Goal: Task Accomplishment & Management: Manage account settings

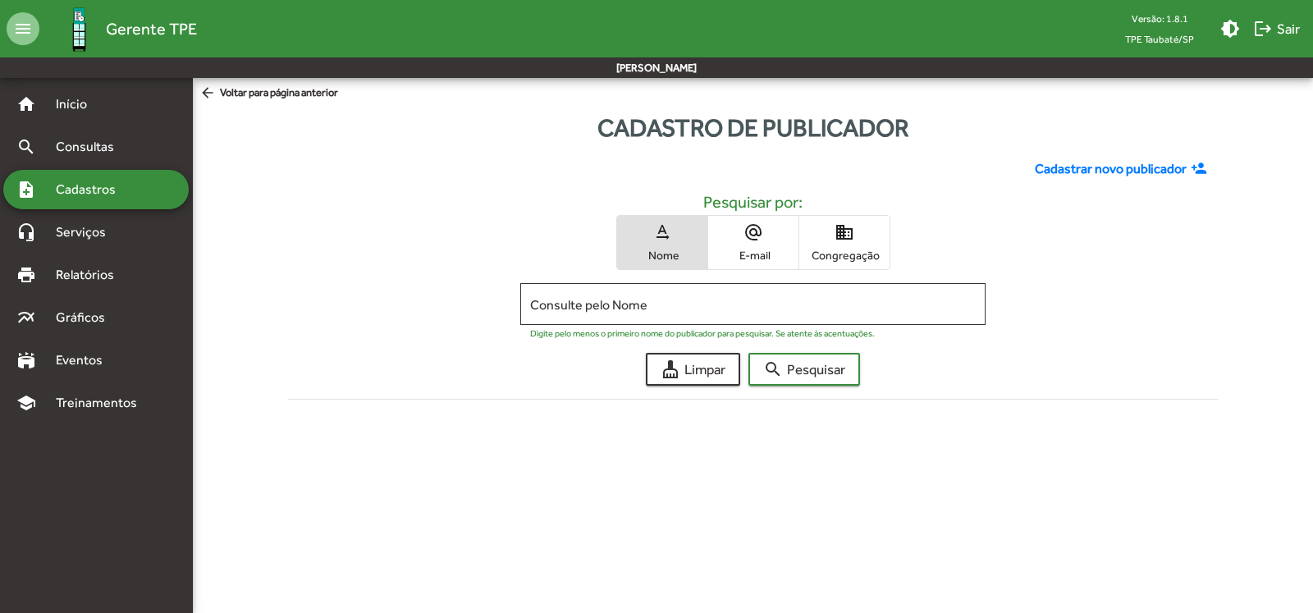
click at [90, 192] on span "Cadastros" at bounding box center [91, 190] width 91 height 20
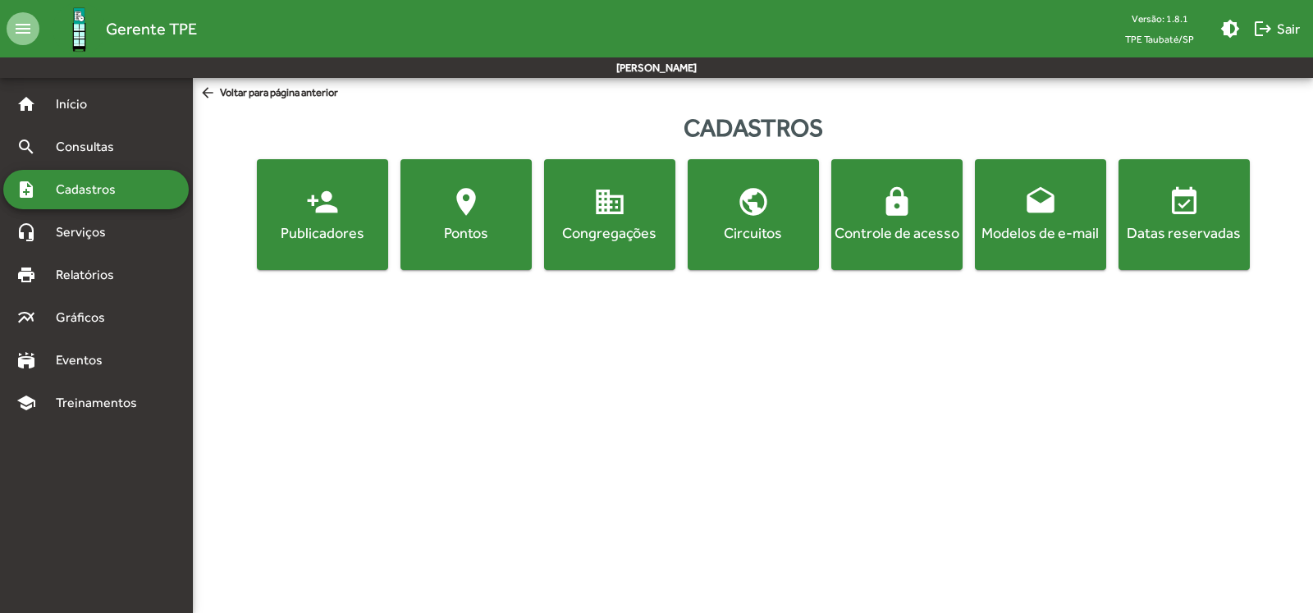
click at [308, 224] on div "Publicadores" at bounding box center [322, 232] width 125 height 21
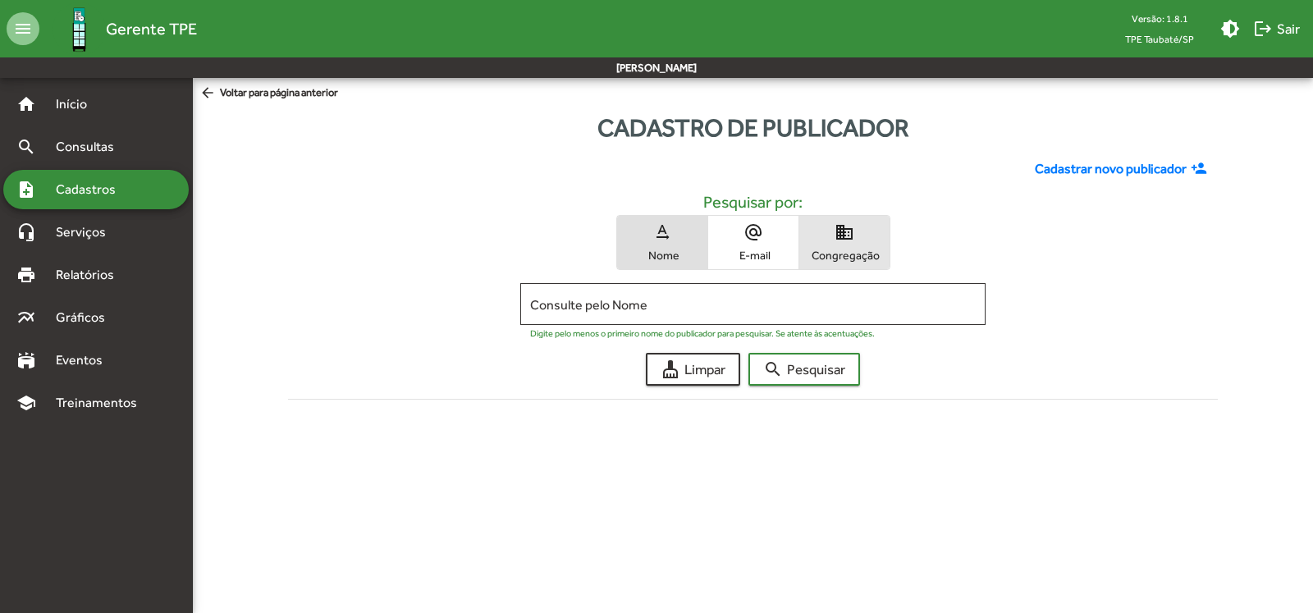
click at [869, 238] on span "domain Congregação" at bounding box center [844, 242] width 90 height 53
click at [772, 295] on div "Consulte pelo Congregação" at bounding box center [753, 302] width 446 height 45
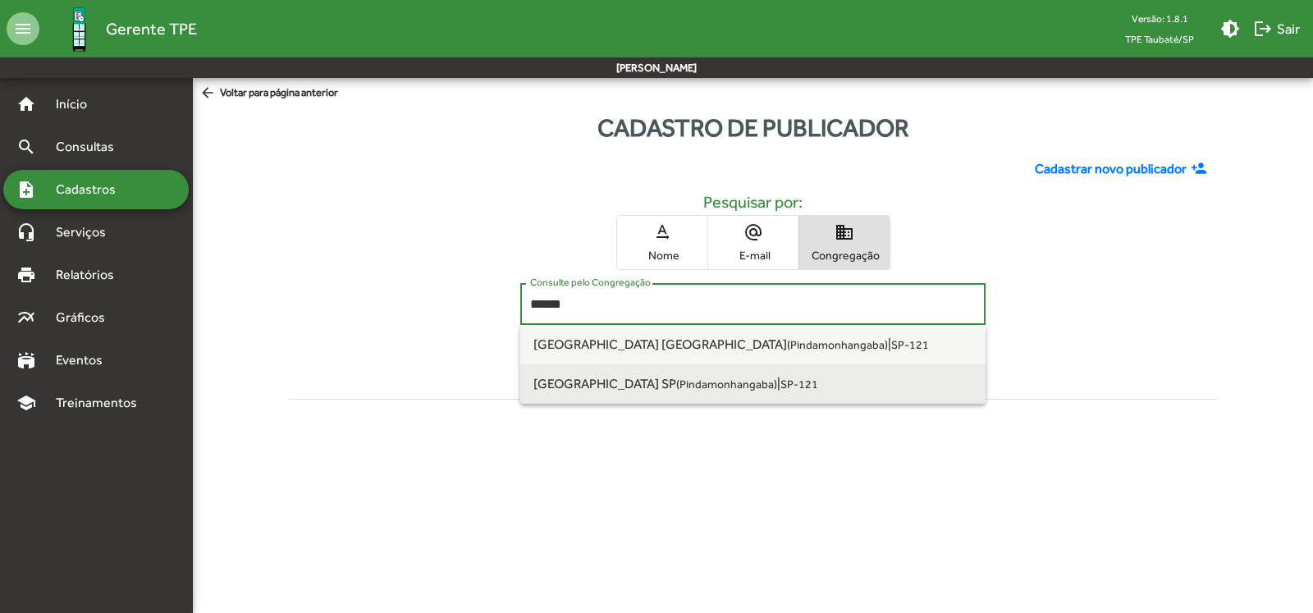
click at [742, 387] on small "(Pindamonhangaba)" at bounding box center [726, 383] width 101 height 13
type input "**********"
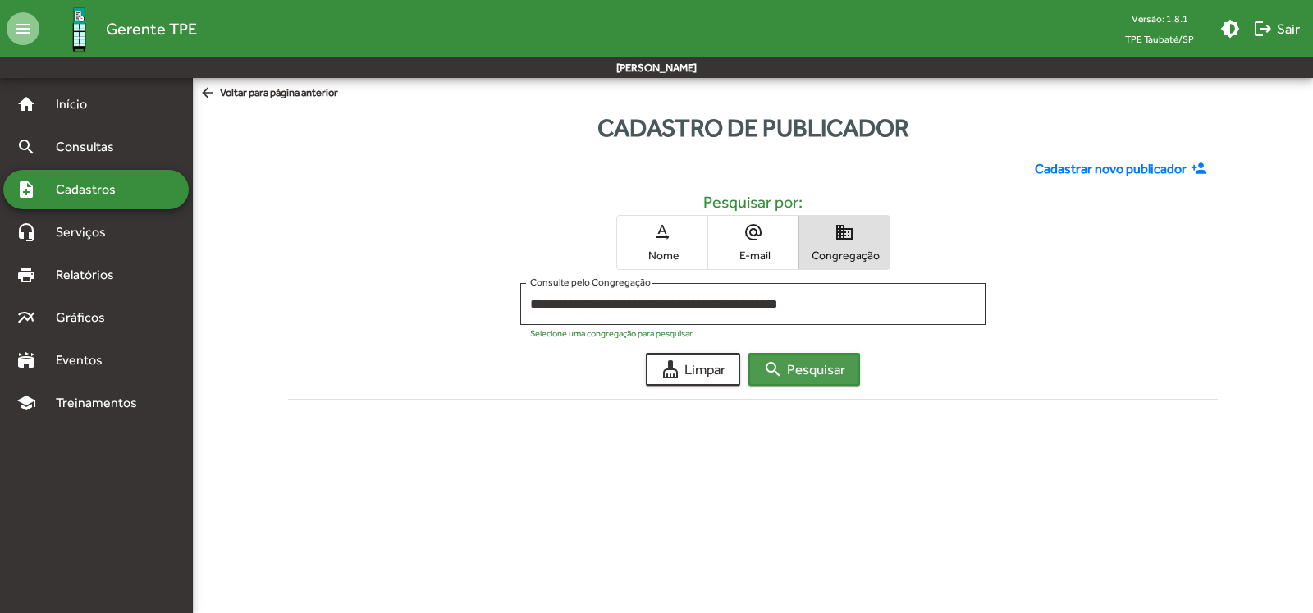
click at [837, 376] on span "search Pesquisar" at bounding box center [804, 370] width 82 height 30
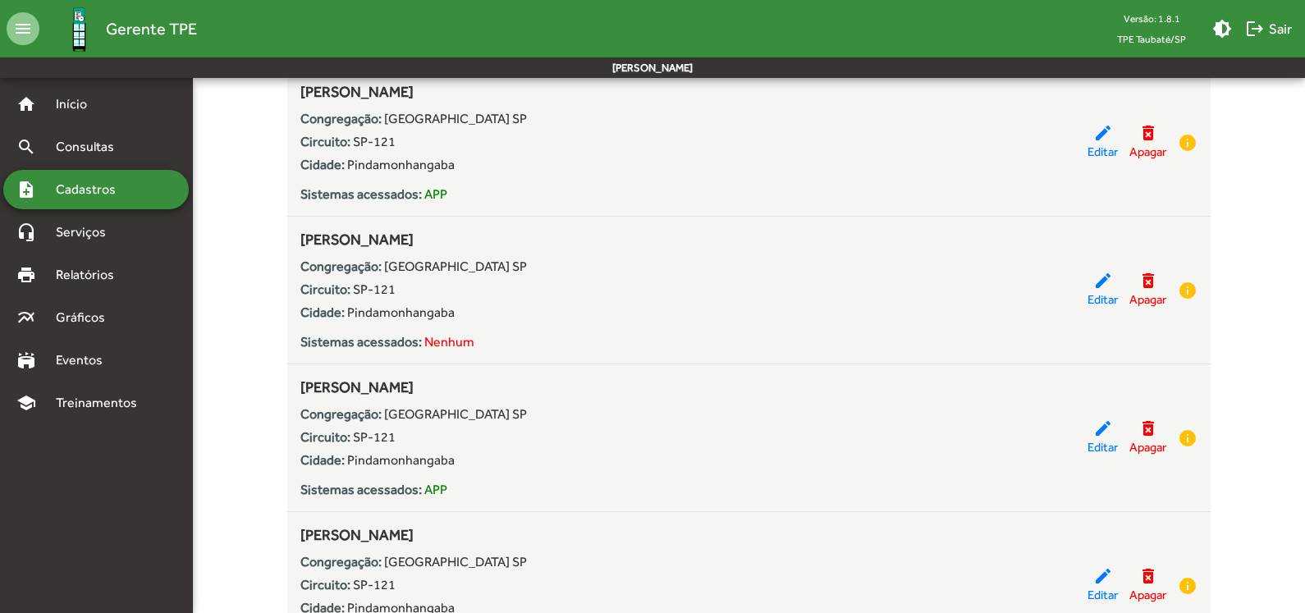
scroll to position [492, 0]
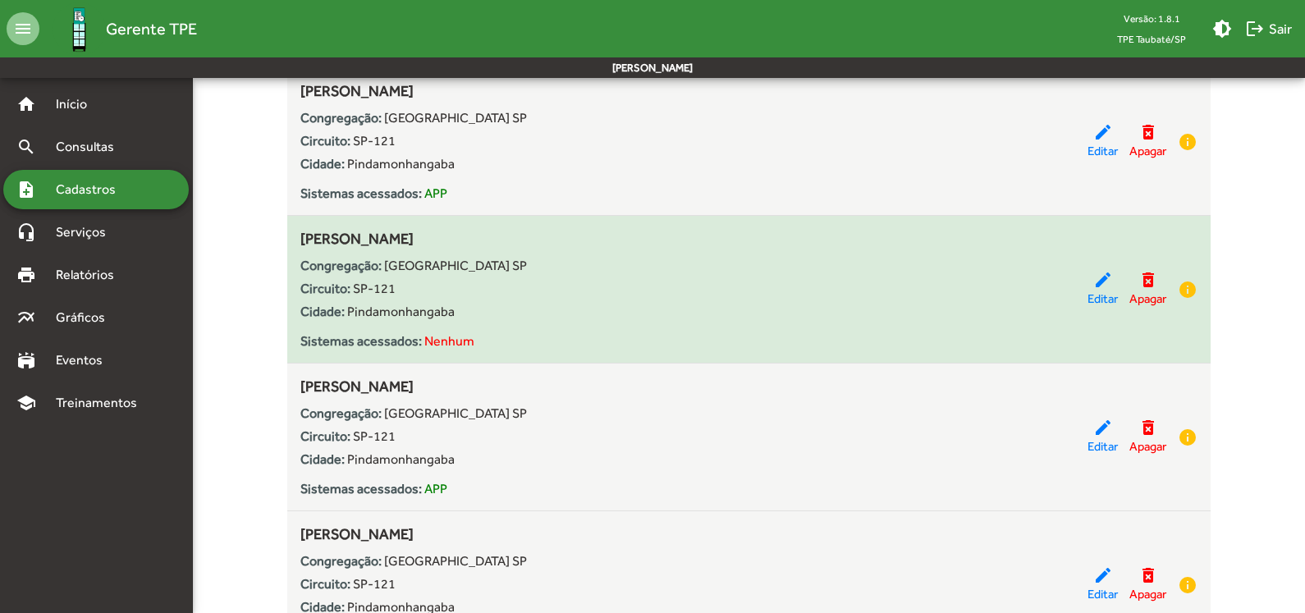
click at [846, 285] on div "Circuito: SP-121" at bounding box center [693, 289] width 787 height 20
click at [1093, 281] on mat-icon "edit" at bounding box center [1103, 280] width 20 height 20
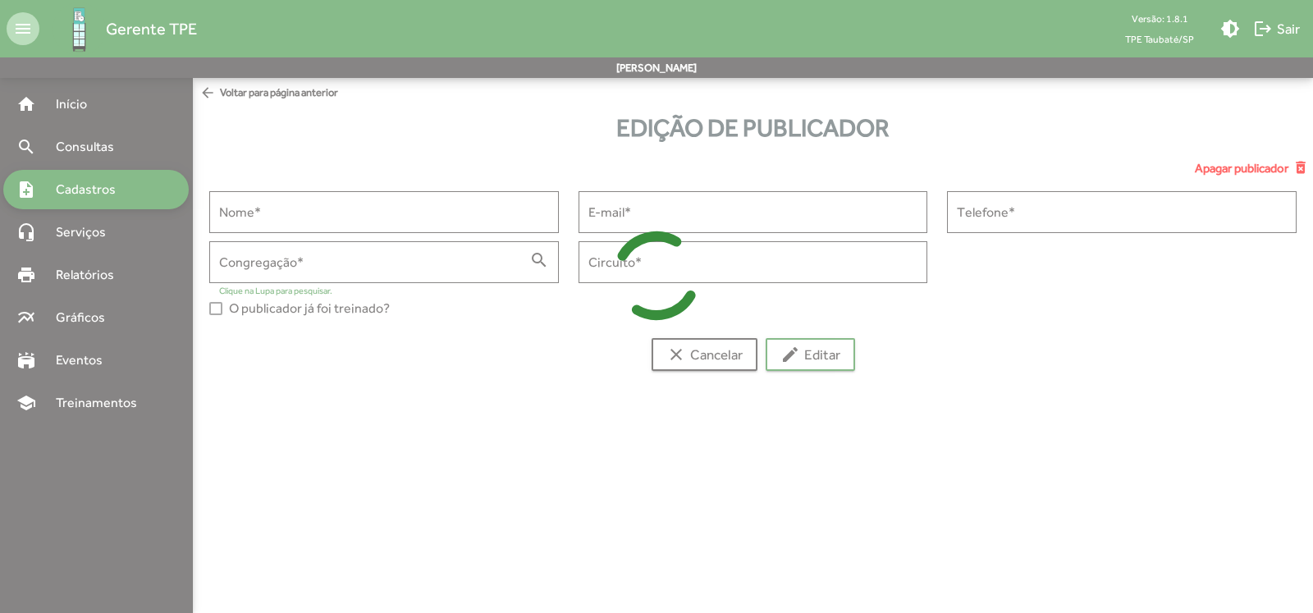
type input "**********"
type input "******"
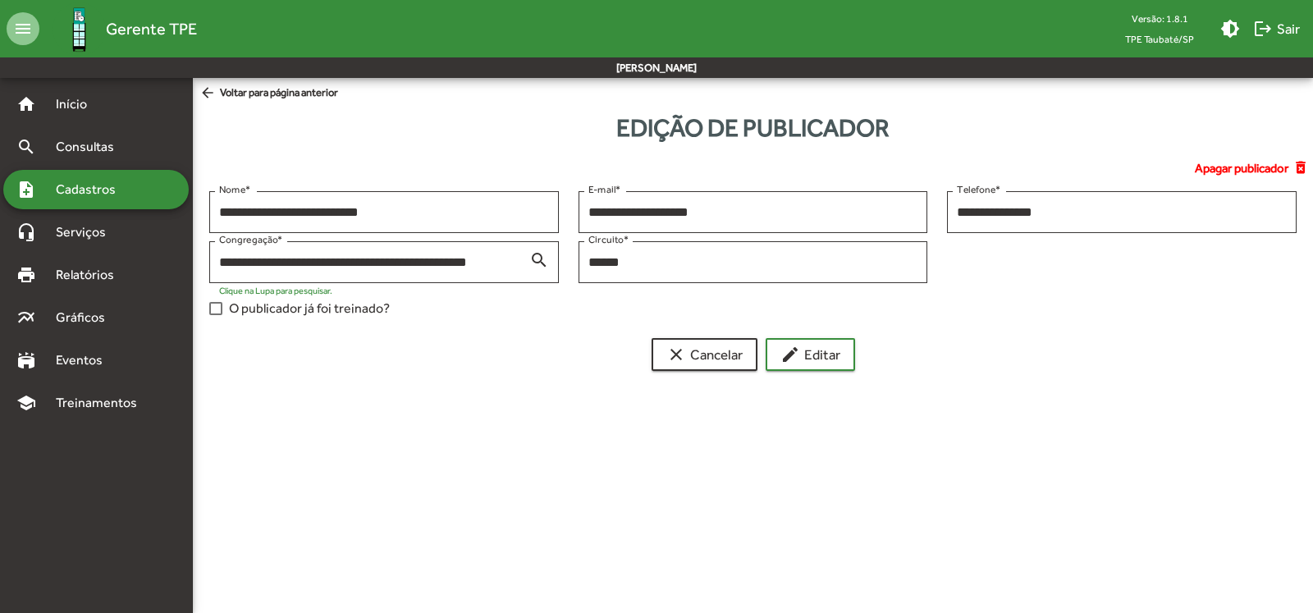
click at [218, 307] on div at bounding box center [215, 308] width 13 height 13
click at [823, 361] on span "edit Editar" at bounding box center [810, 355] width 60 height 30
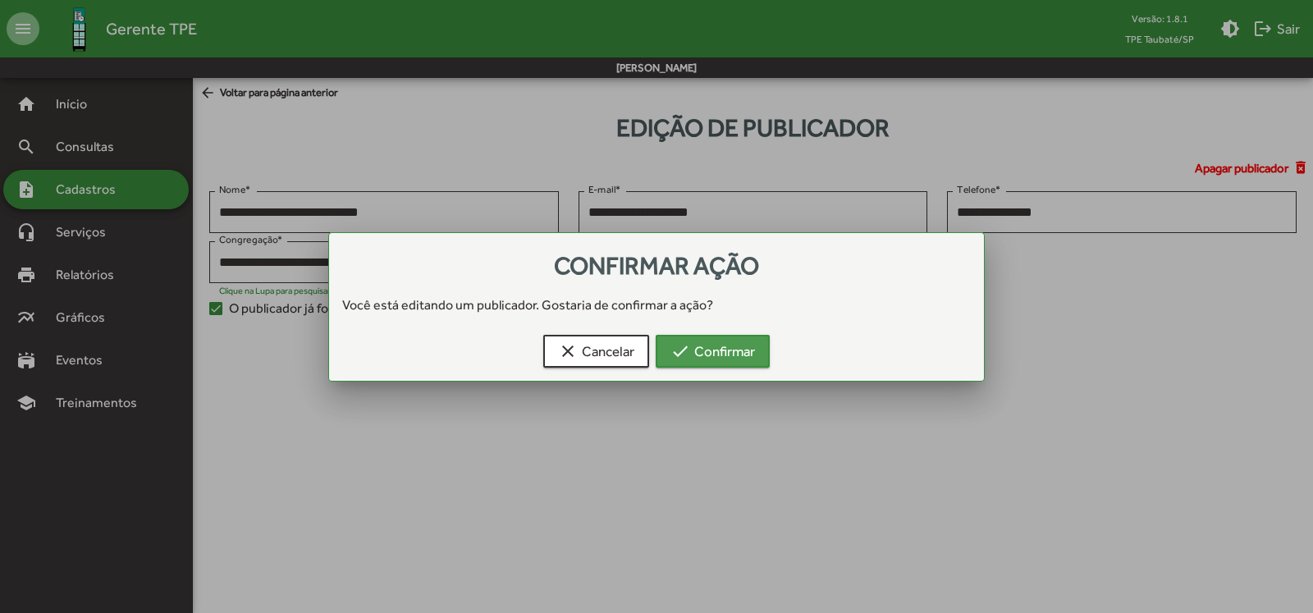
click at [757, 335] on button "check Confirmar" at bounding box center [713, 351] width 114 height 33
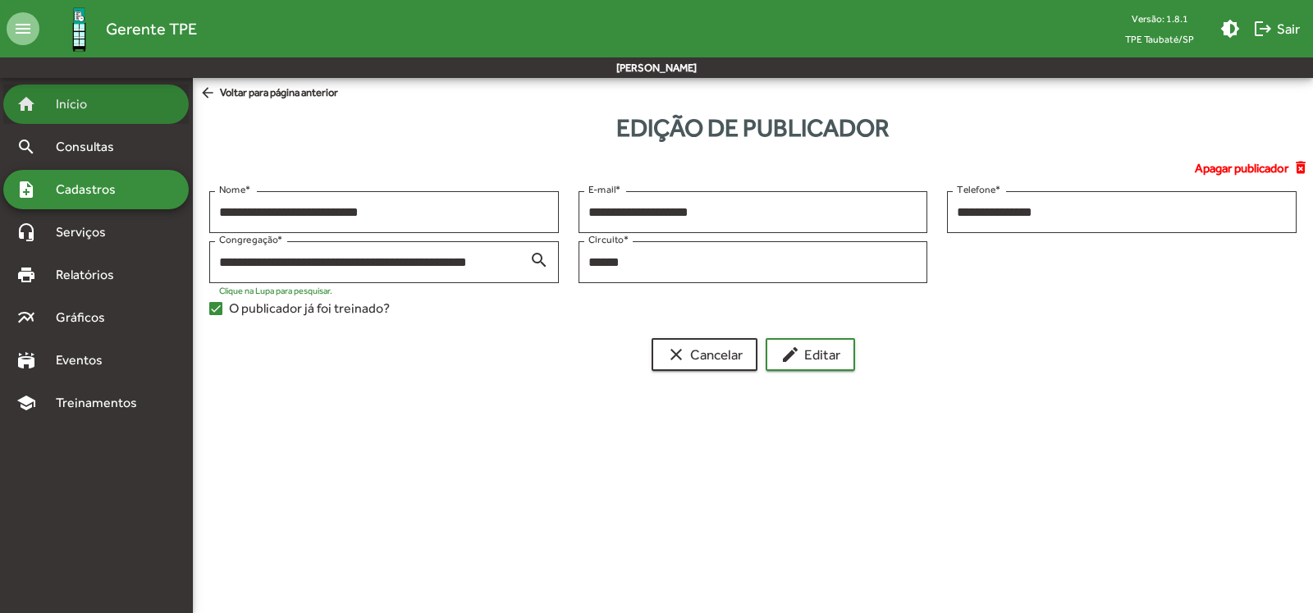
click at [118, 108] on div "home Início" at bounding box center [95, 104] width 185 height 39
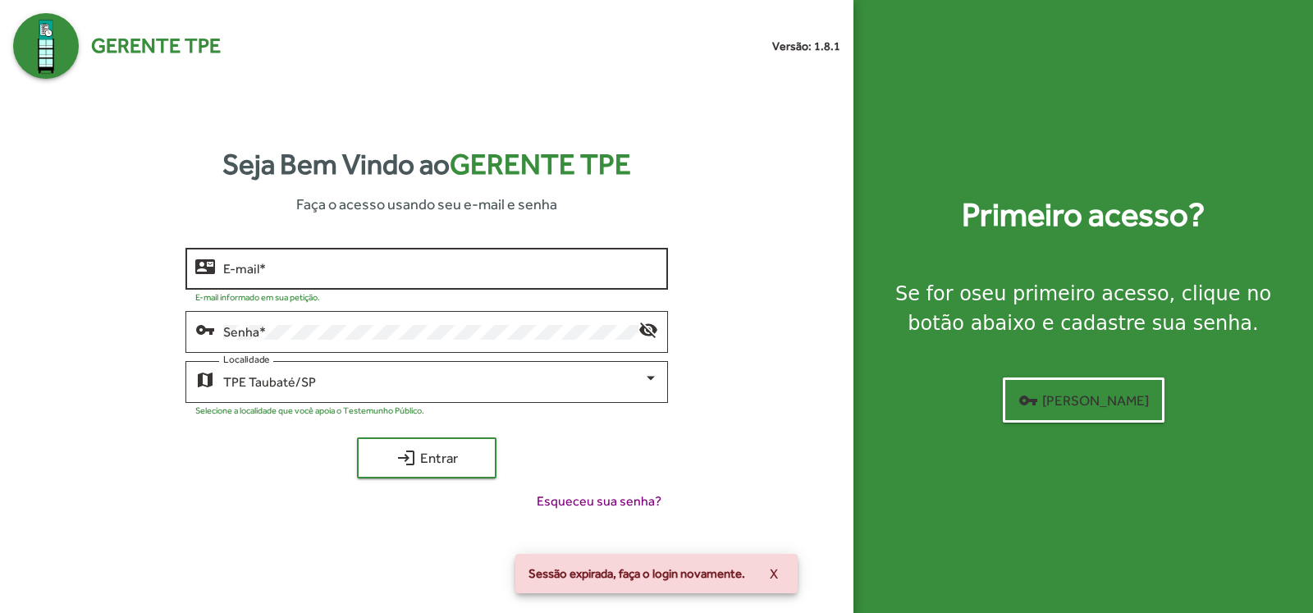
click at [359, 275] on input "E-mail *" at bounding box center [440, 269] width 435 height 15
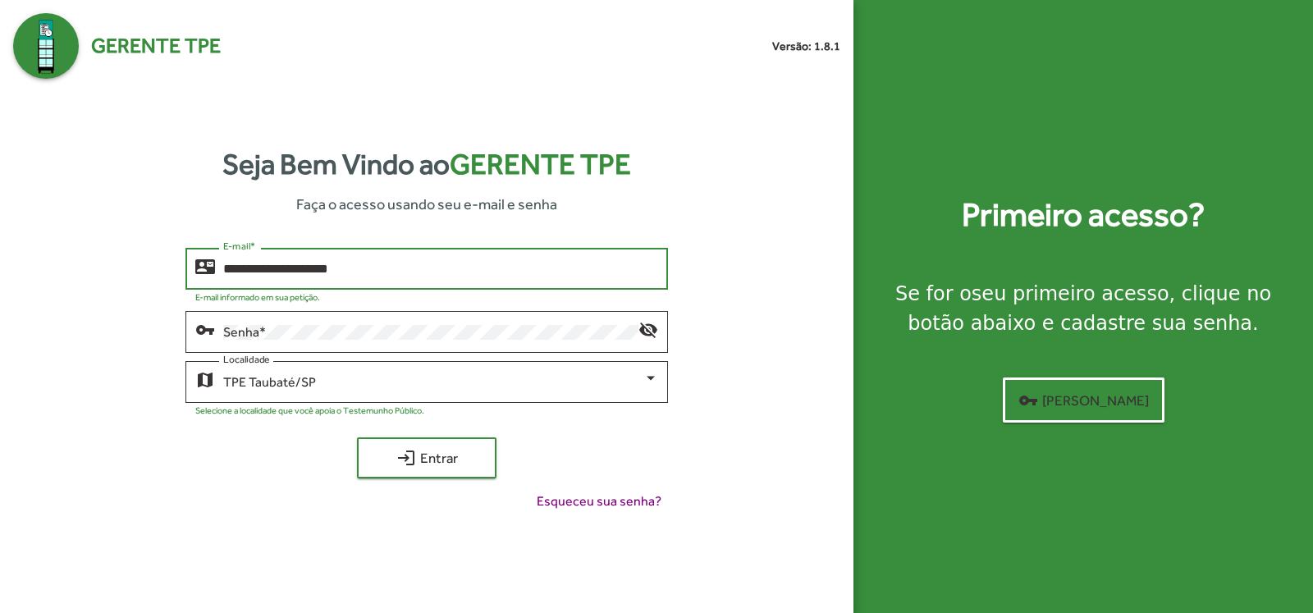
type input "**********"
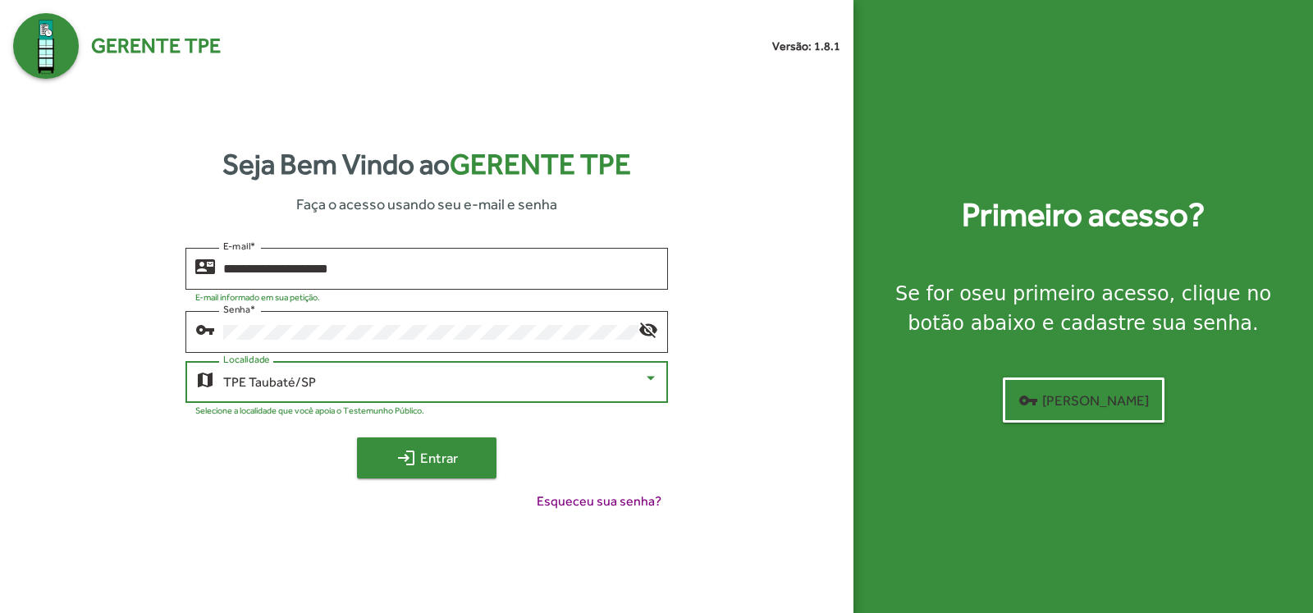
click at [435, 443] on span "login Entrar" at bounding box center [427, 458] width 110 height 30
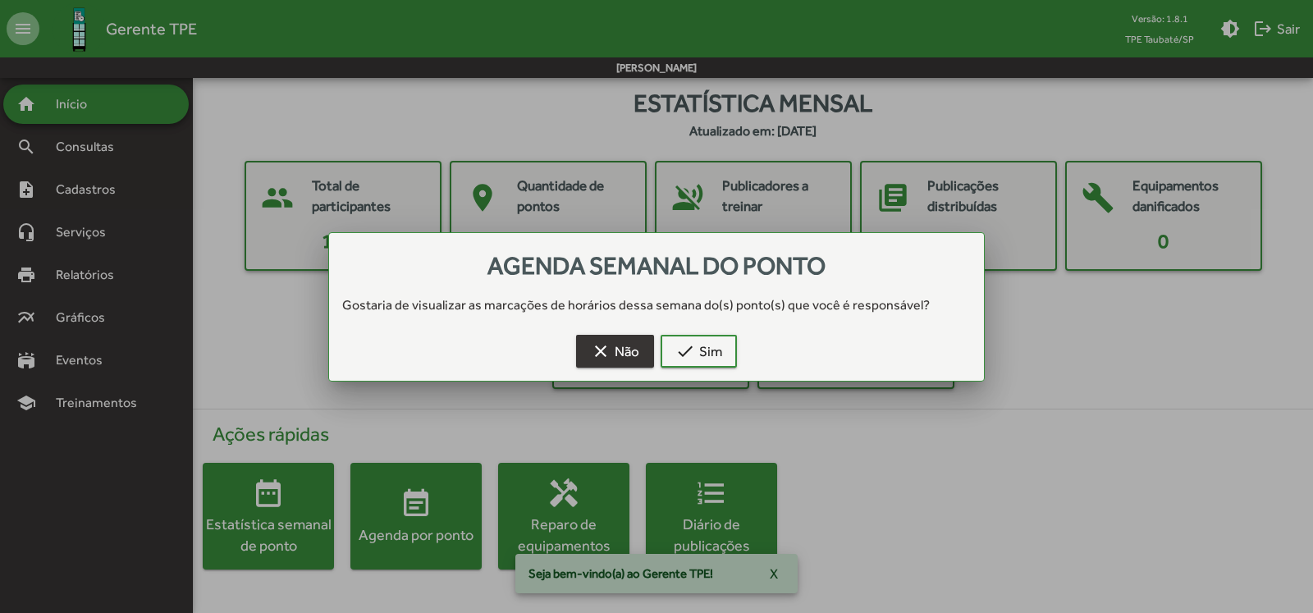
click at [619, 355] on span "clear Não" at bounding box center [615, 351] width 48 height 30
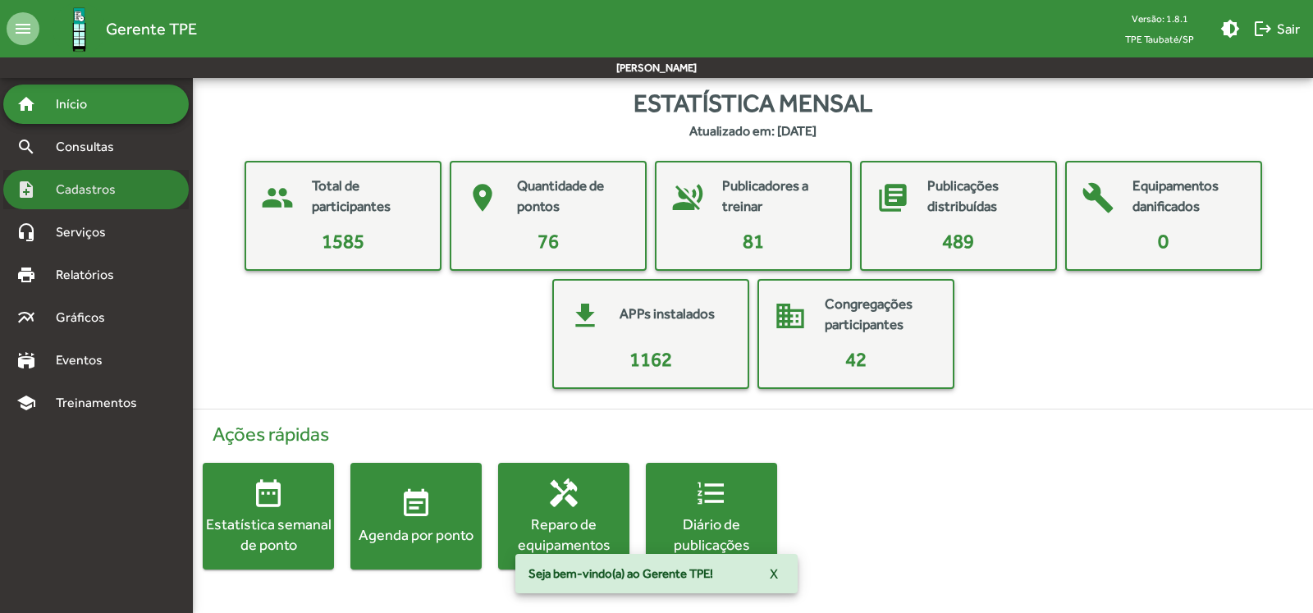
click at [86, 185] on span "Cadastros" at bounding box center [91, 190] width 91 height 20
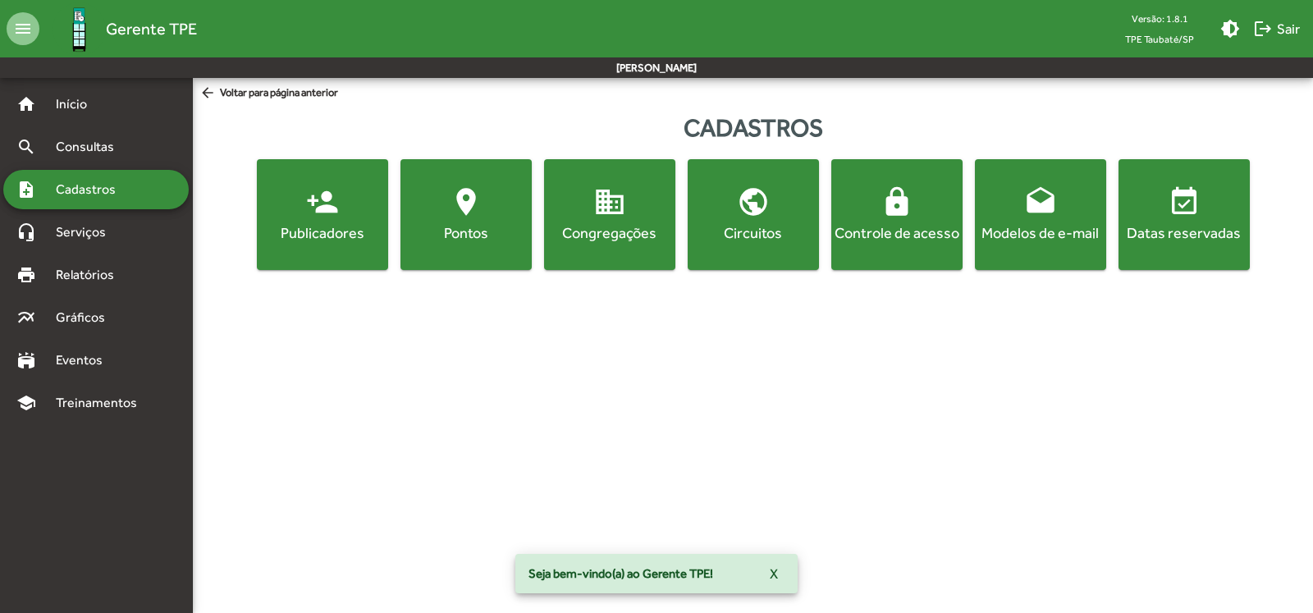
click at [279, 208] on span "person_add Publicadores" at bounding box center [322, 213] width 125 height 57
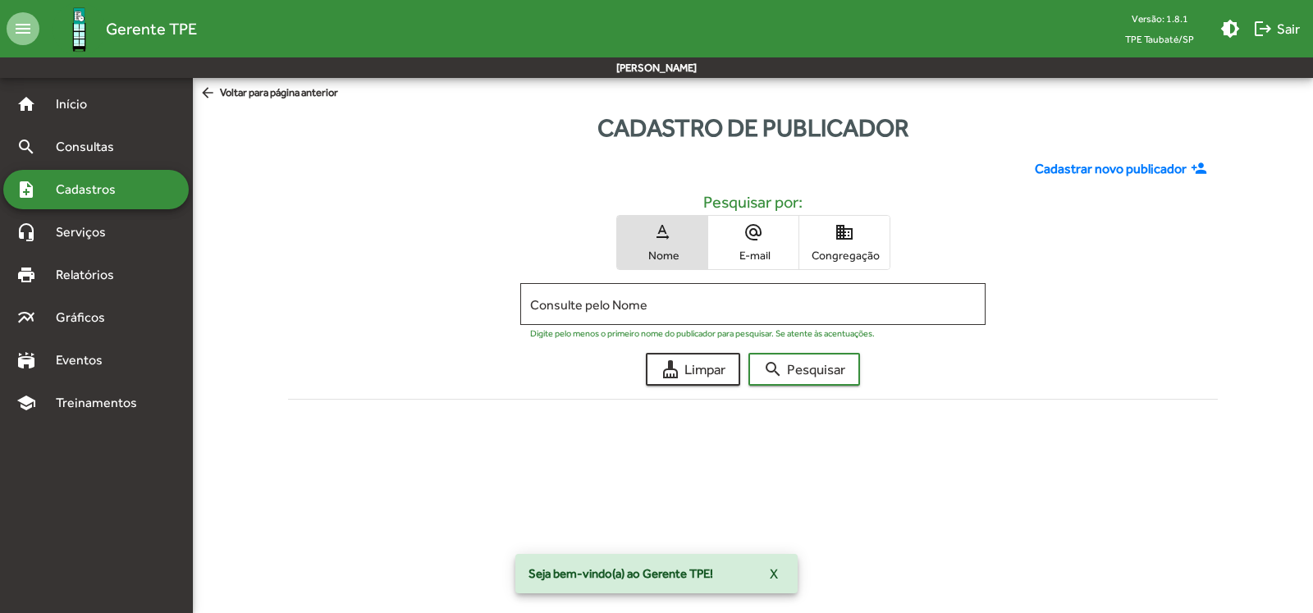
click at [844, 237] on mat-icon "domain" at bounding box center [845, 232] width 20 height 20
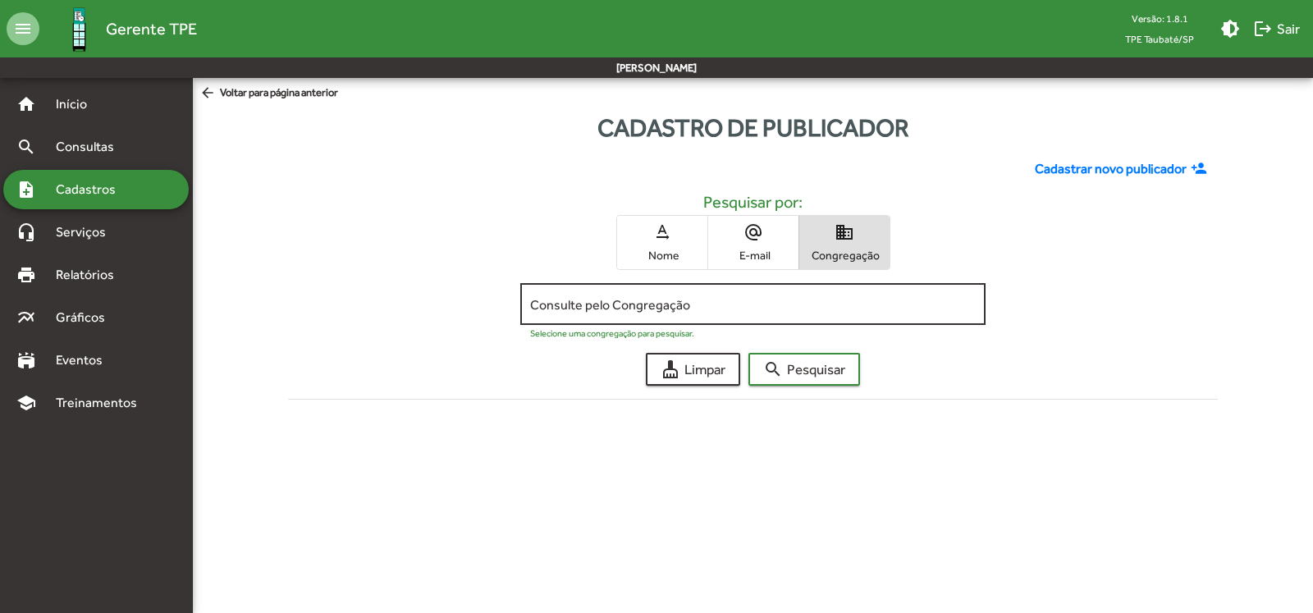
click at [705, 305] on input "Consulte pelo Congregação" at bounding box center [753, 304] width 446 height 15
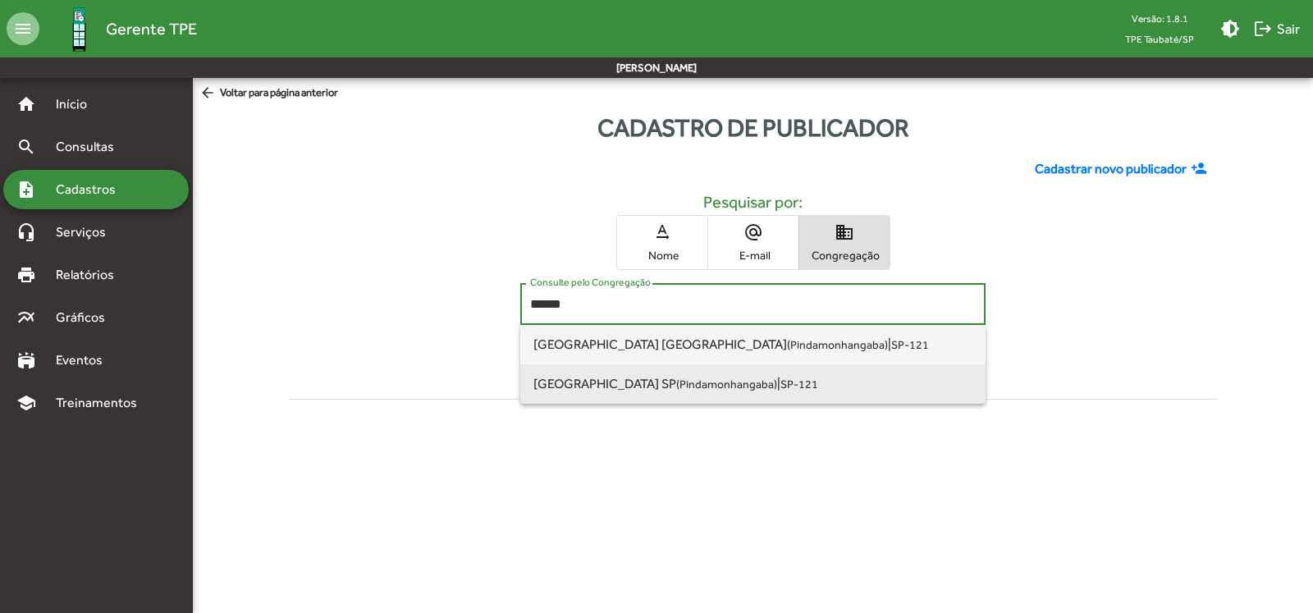
click at [707, 394] on span "[GEOGRAPHIC_DATA] [GEOGRAPHIC_DATA] ([GEOGRAPHIC_DATA]) | SP-121" at bounding box center [752, 383] width 439 height 39
type input "**********"
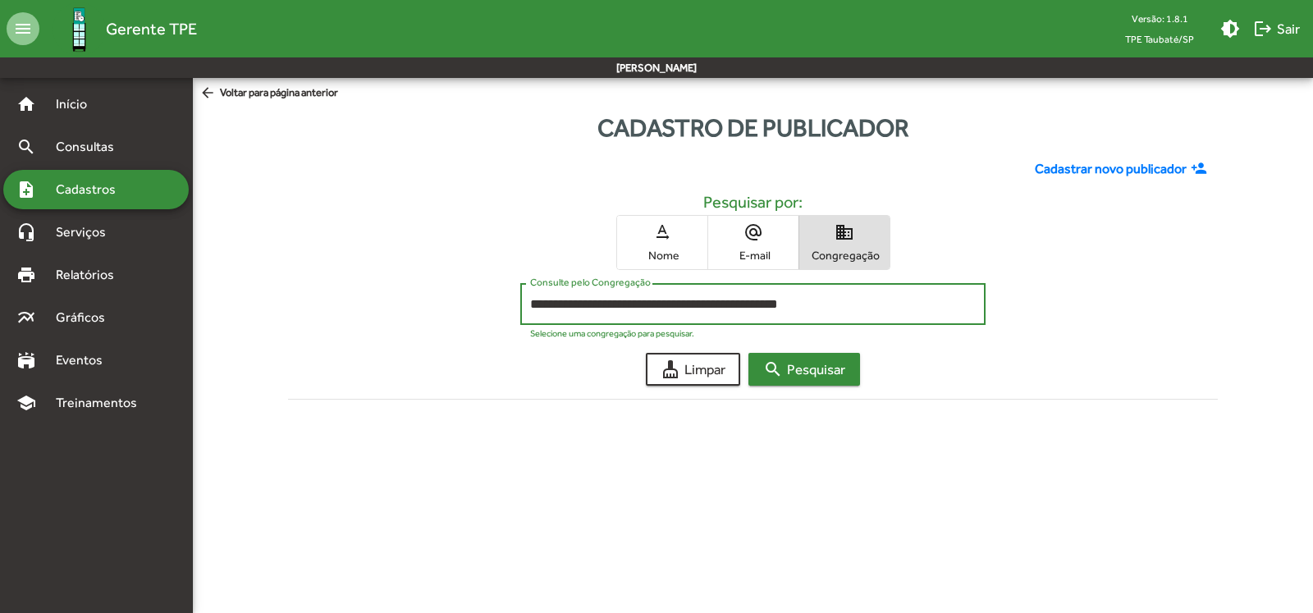
click at [809, 363] on span "search Pesquisar" at bounding box center [804, 370] width 82 height 30
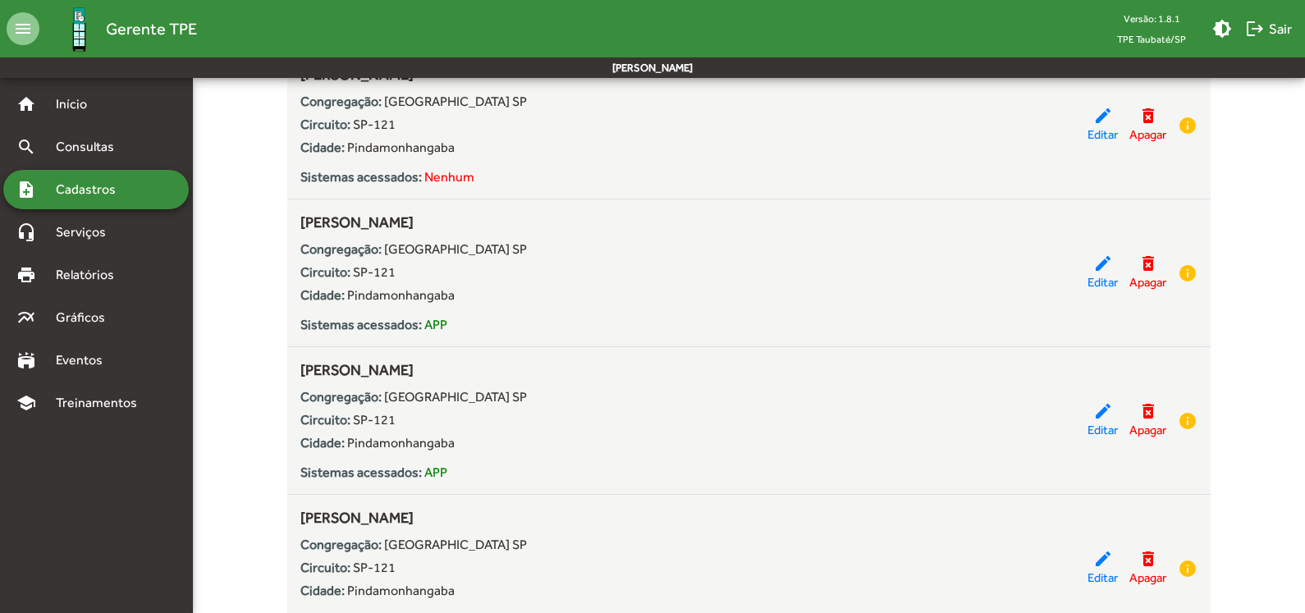
scroll to position [574, 0]
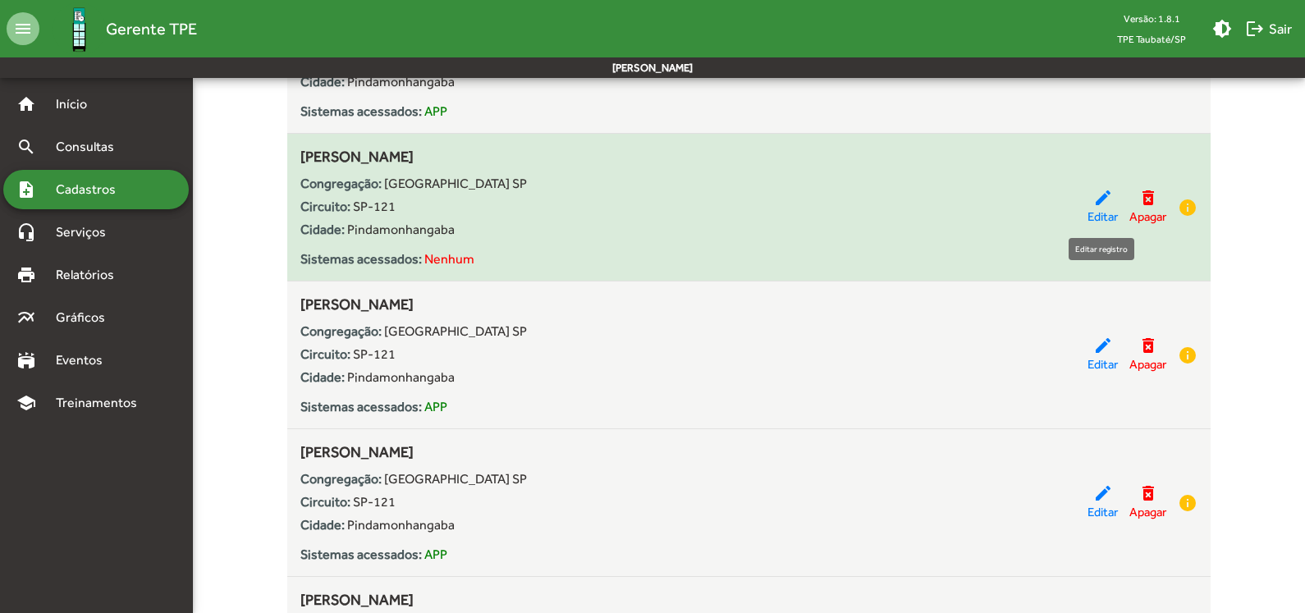
click at [1100, 203] on mat-icon "edit" at bounding box center [1103, 198] width 20 height 20
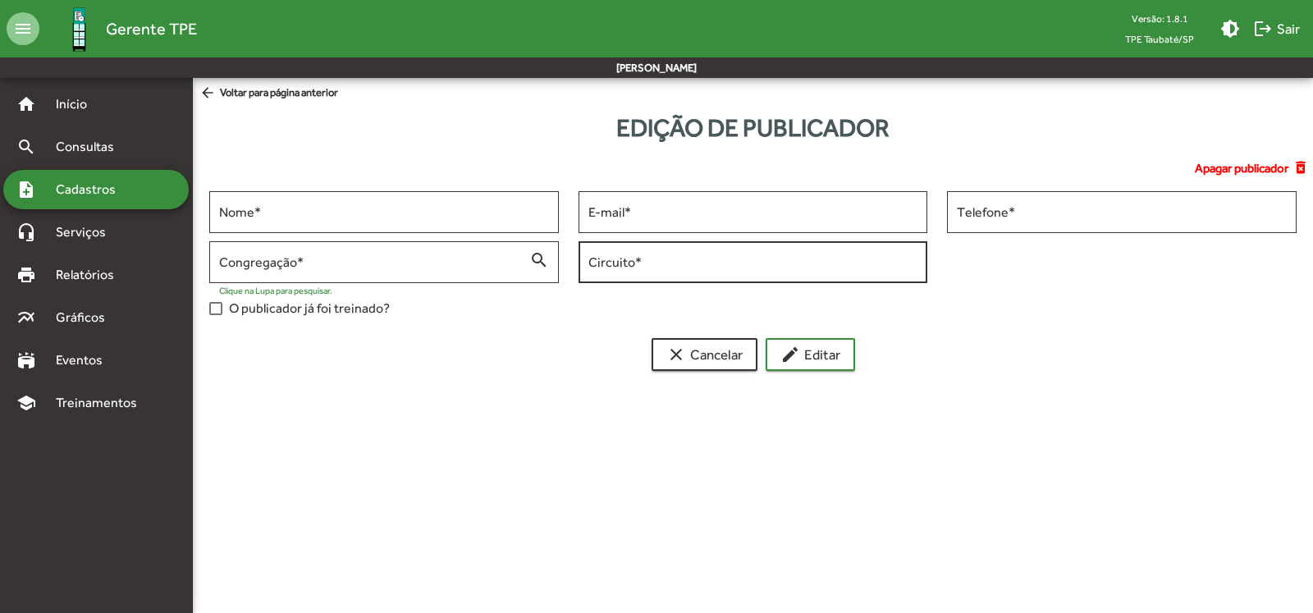
type input "**********"
type input "******"
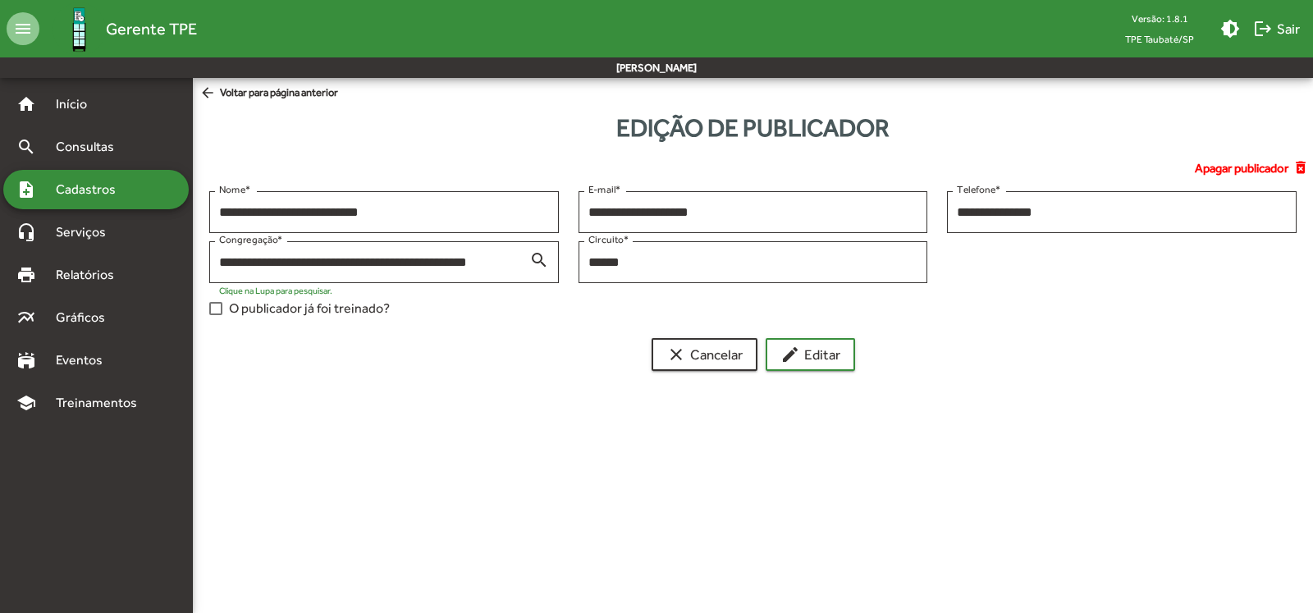
click at [217, 308] on div at bounding box center [215, 308] width 13 height 13
click at [817, 346] on span "edit Editar" at bounding box center [810, 355] width 60 height 30
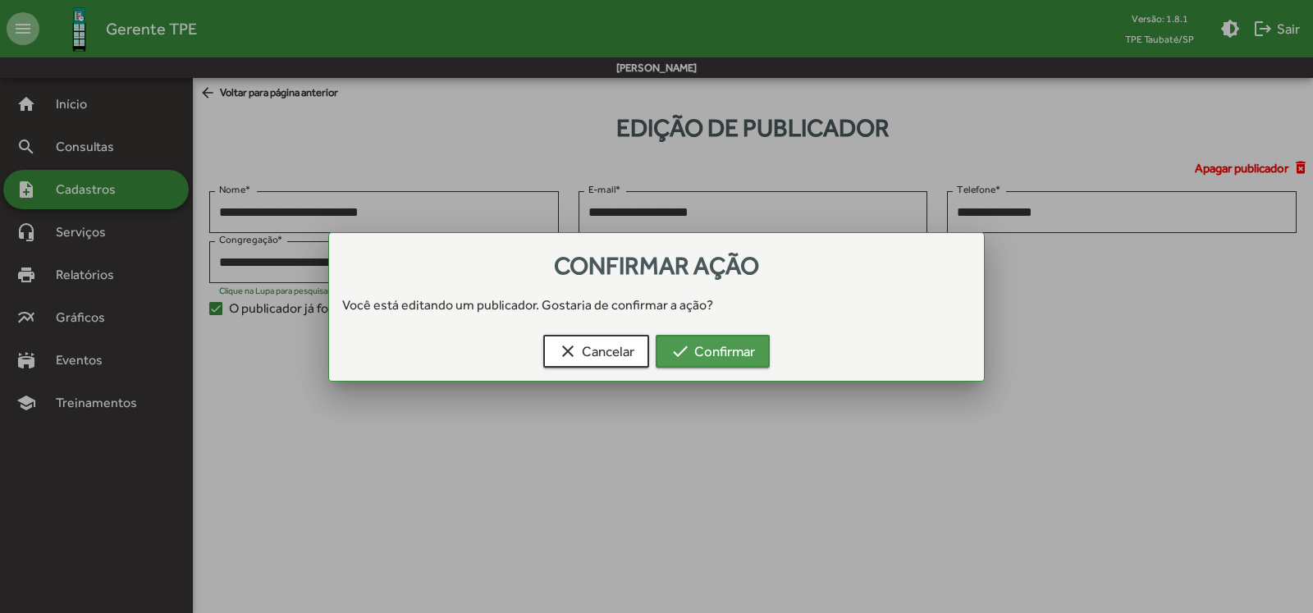
click at [721, 346] on span "check Confirmar" at bounding box center [712, 351] width 85 height 30
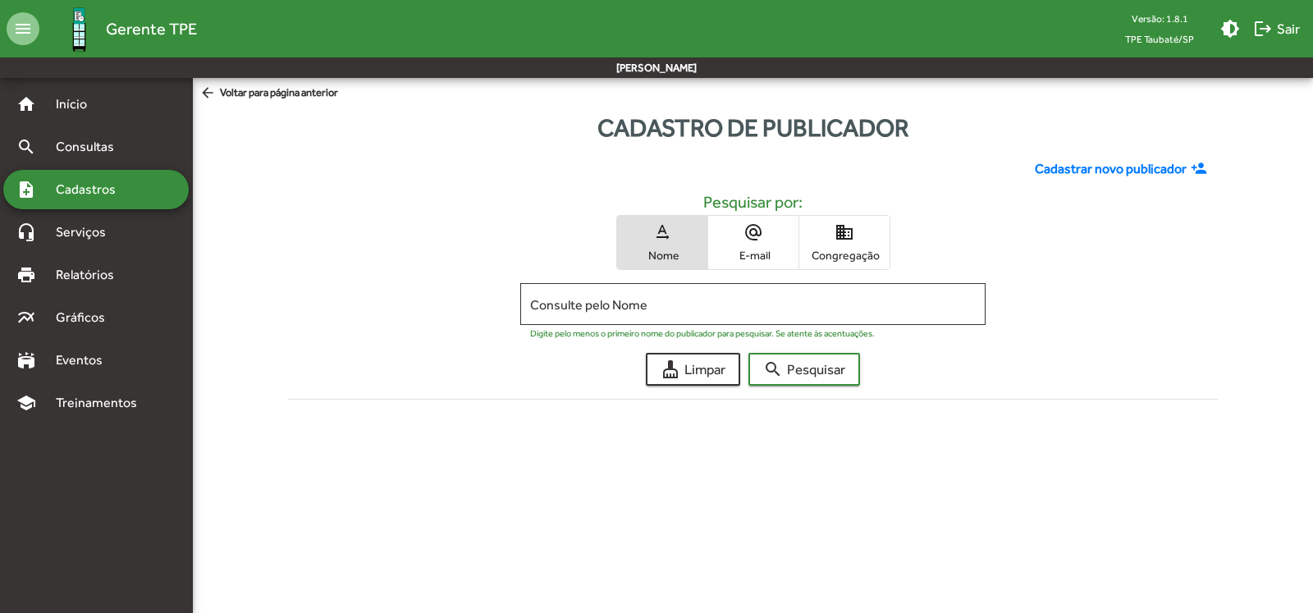
click at [840, 244] on span "domain Congregação" at bounding box center [844, 242] width 90 height 53
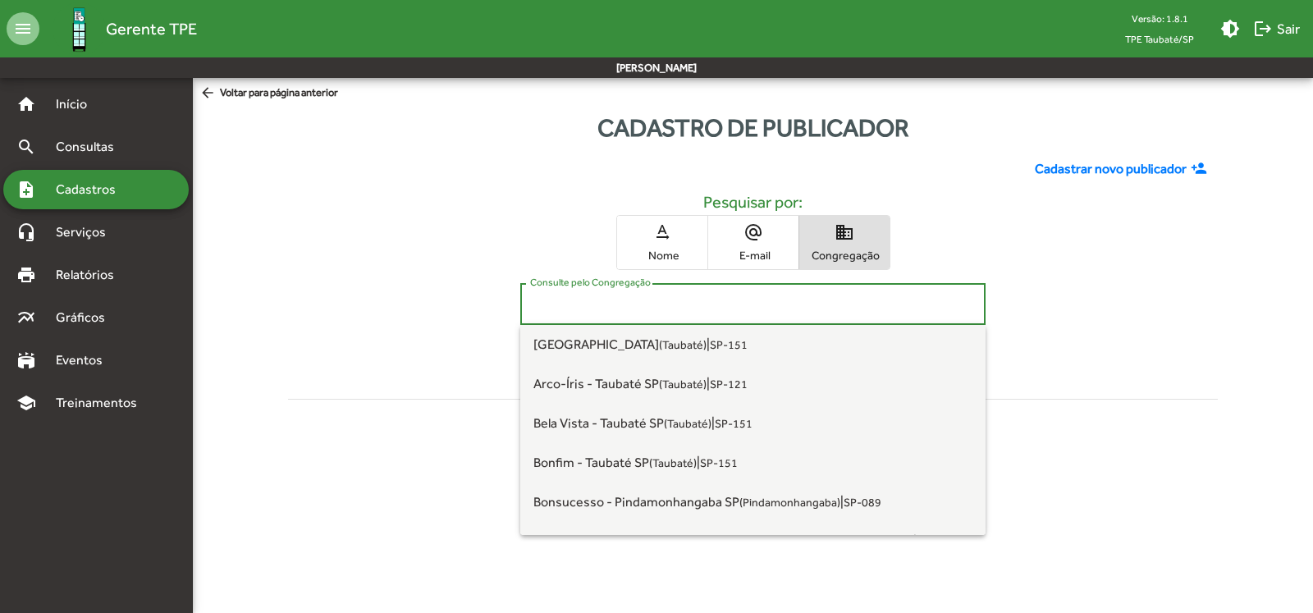
click at [709, 309] on input "Consulte pelo Congregação" at bounding box center [753, 304] width 446 height 15
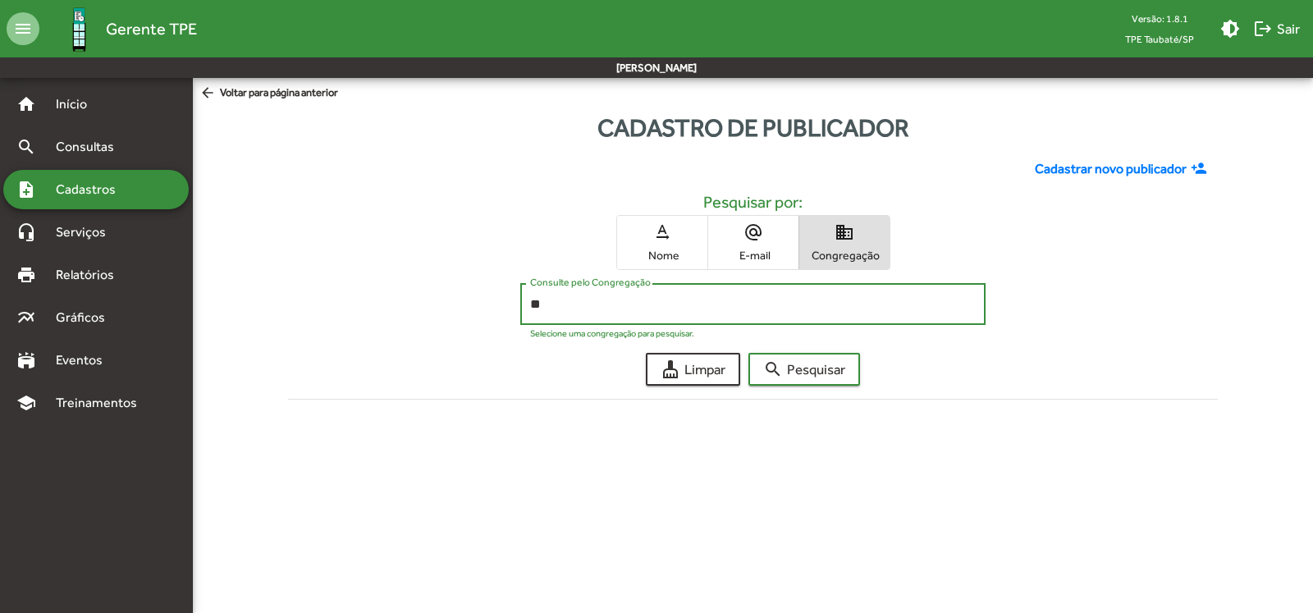
type input "*"
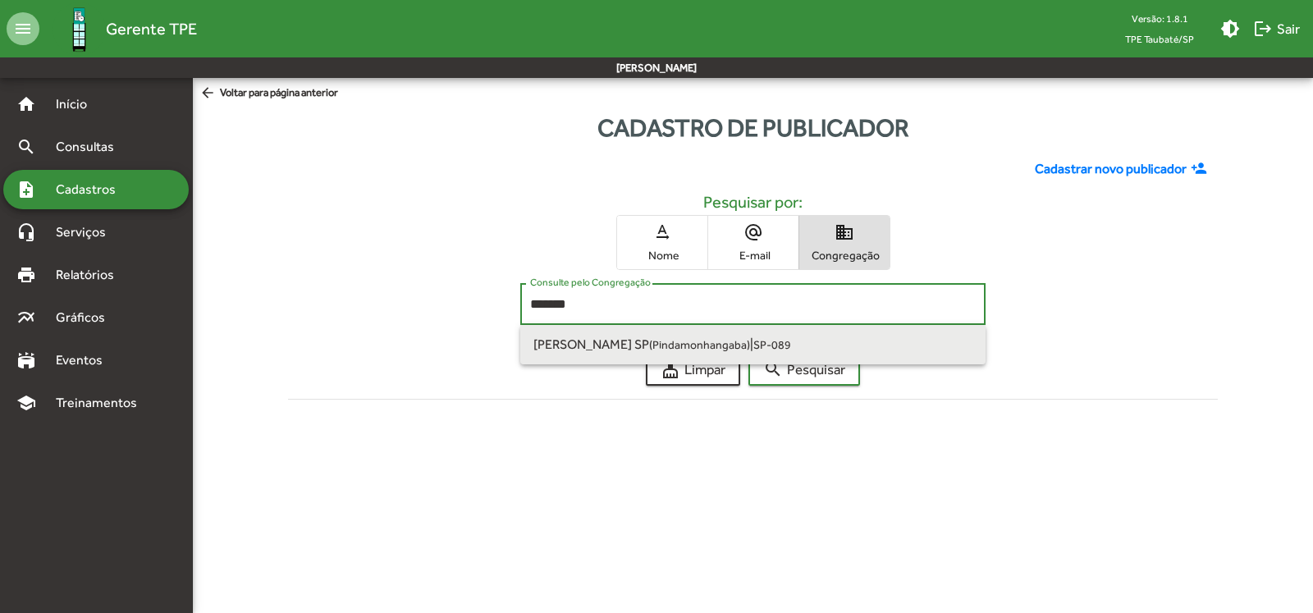
click at [750, 341] on small "(Pindamonhangaba)" at bounding box center [699, 344] width 101 height 13
type input "**********"
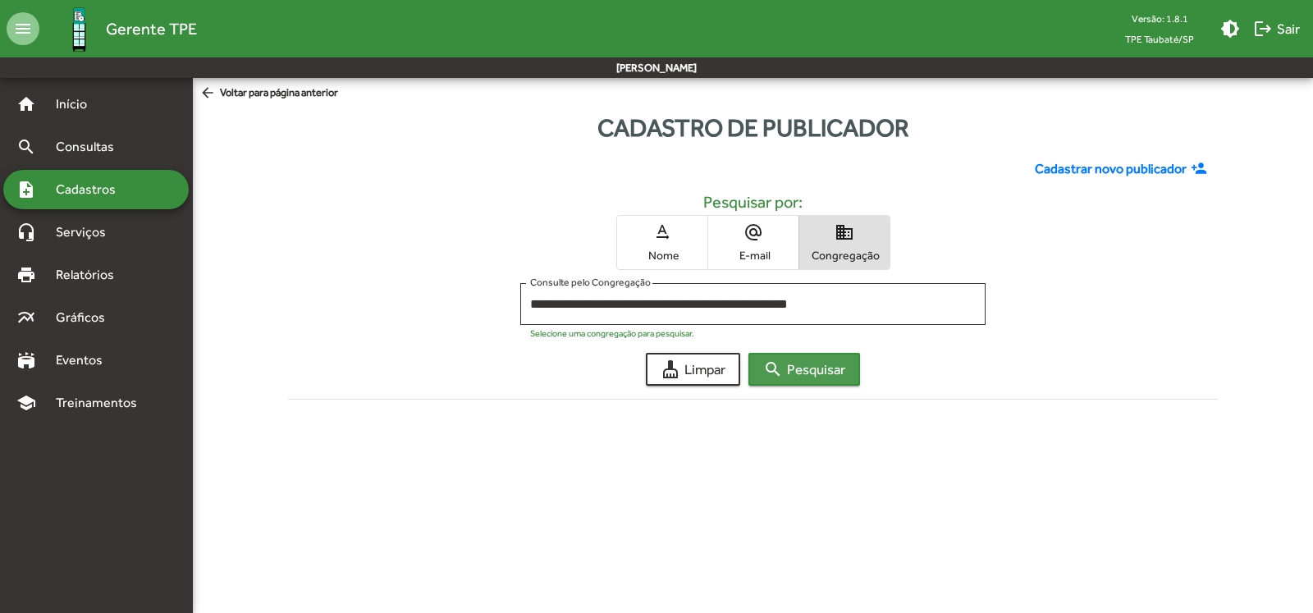
click at [824, 372] on span "search Pesquisar" at bounding box center [804, 370] width 82 height 30
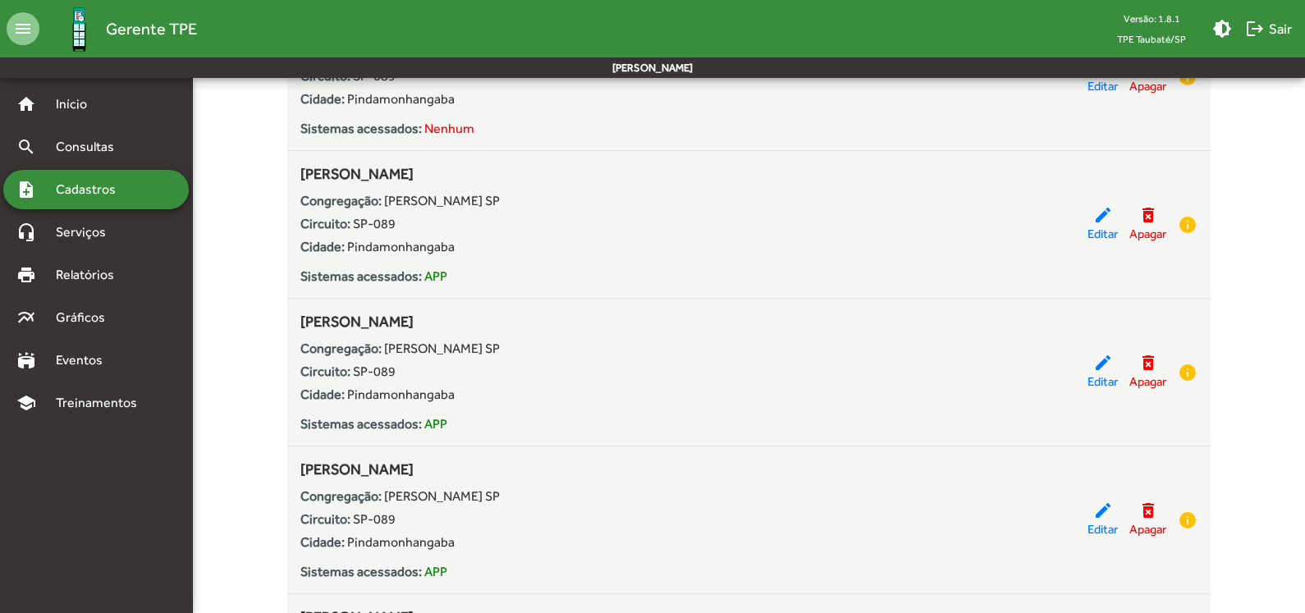
scroll to position [2626, 0]
